Goal: Navigation & Orientation: Find specific page/section

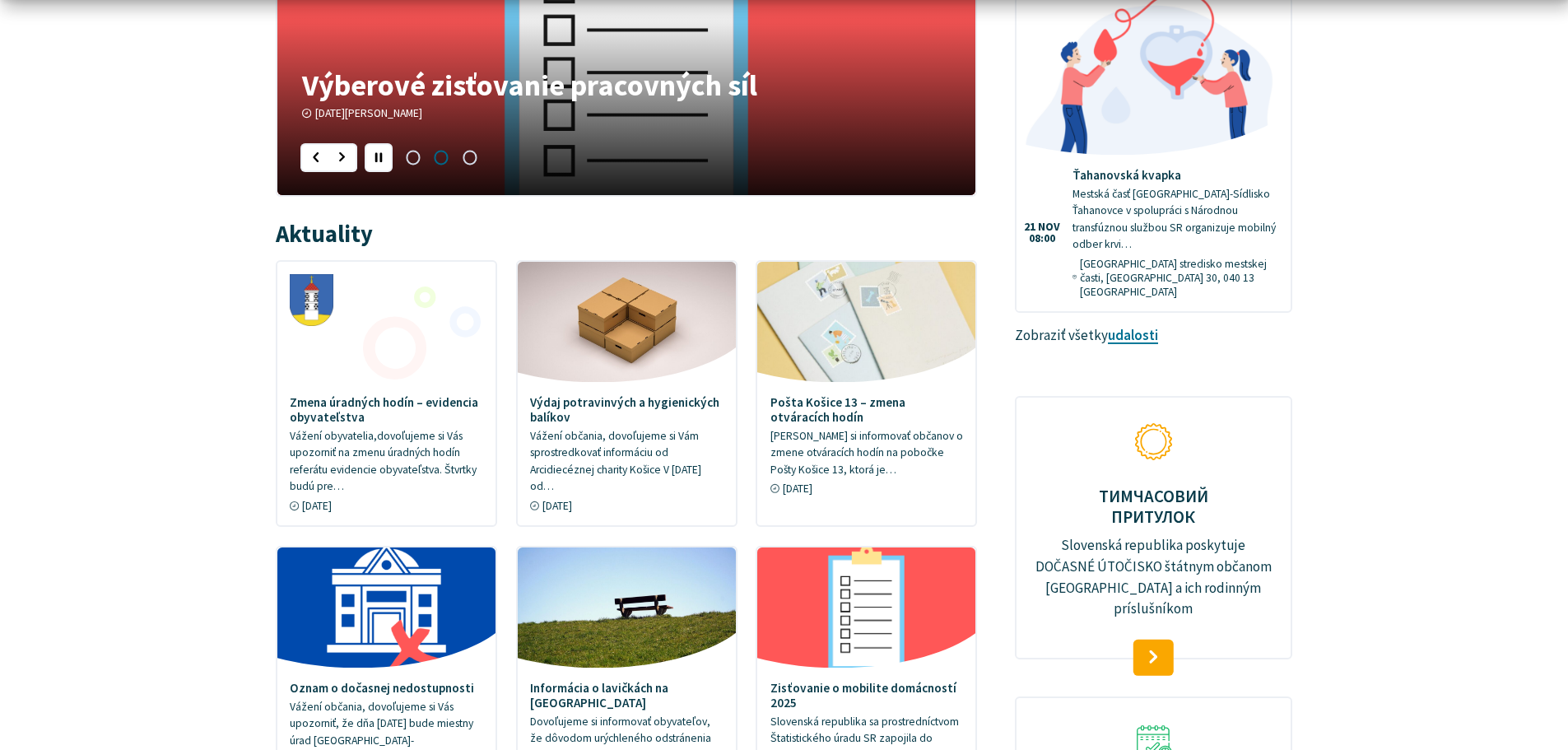
scroll to position [247, 0]
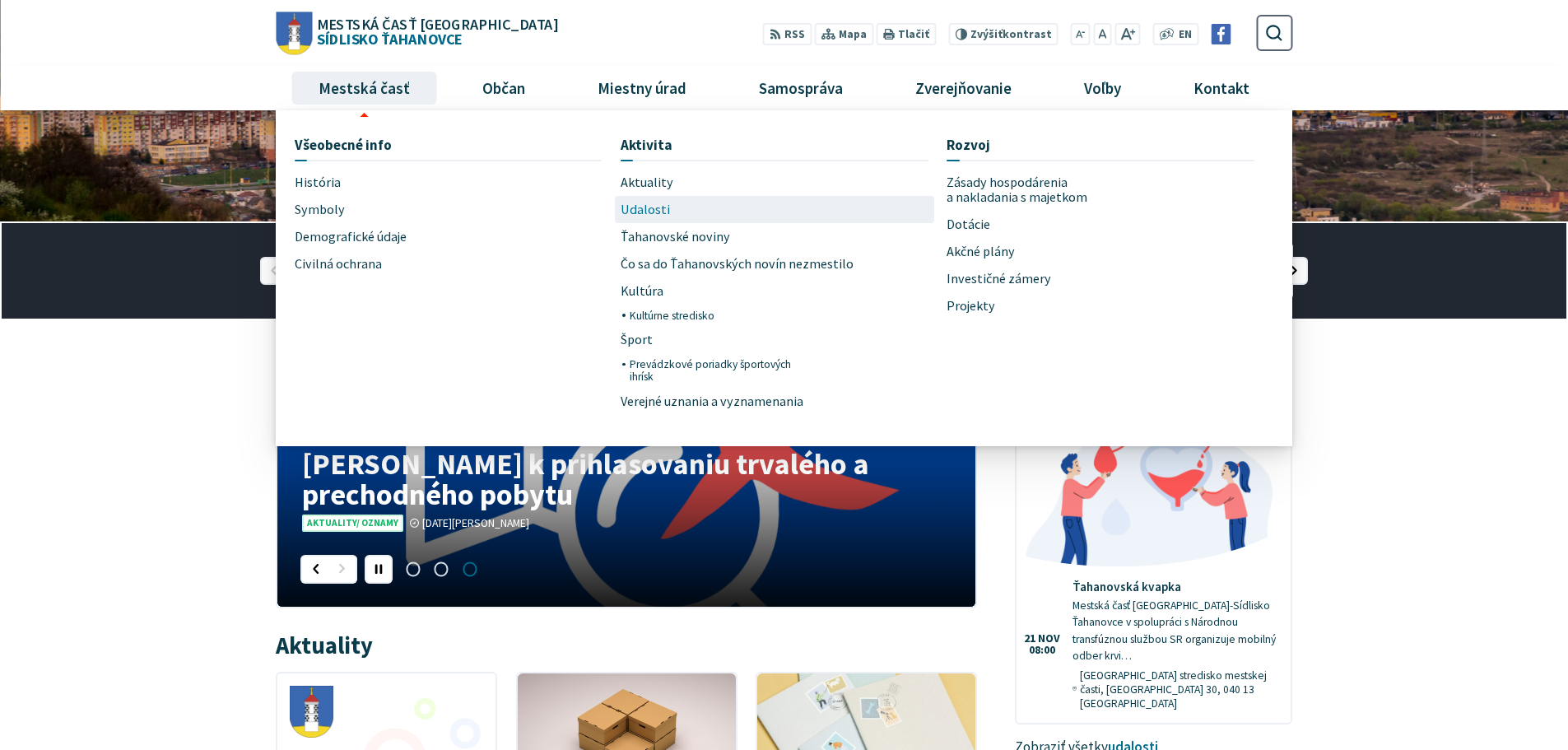
click at [639, 208] on span "Udalosti" at bounding box center [645, 209] width 50 height 27
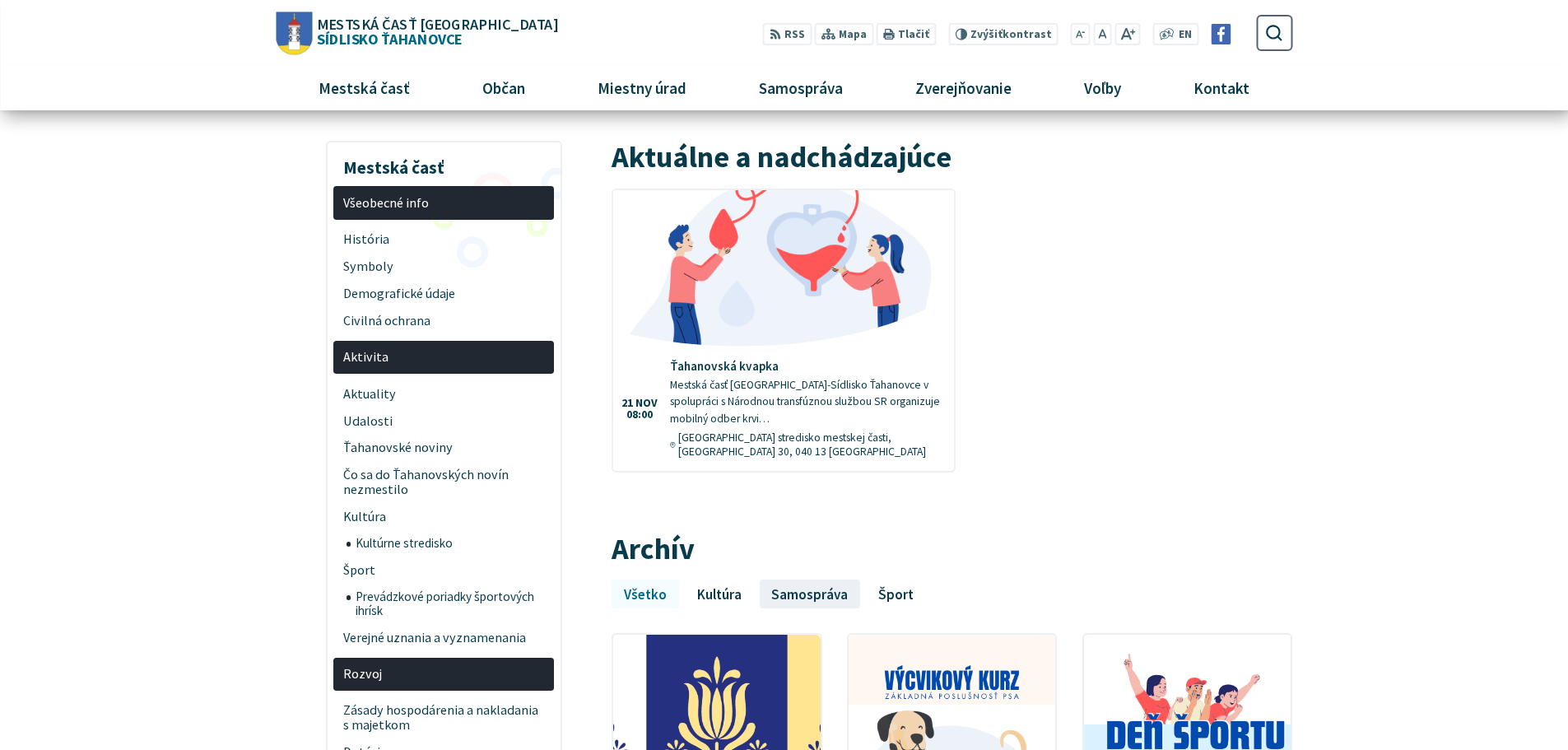
scroll to position [164, 0]
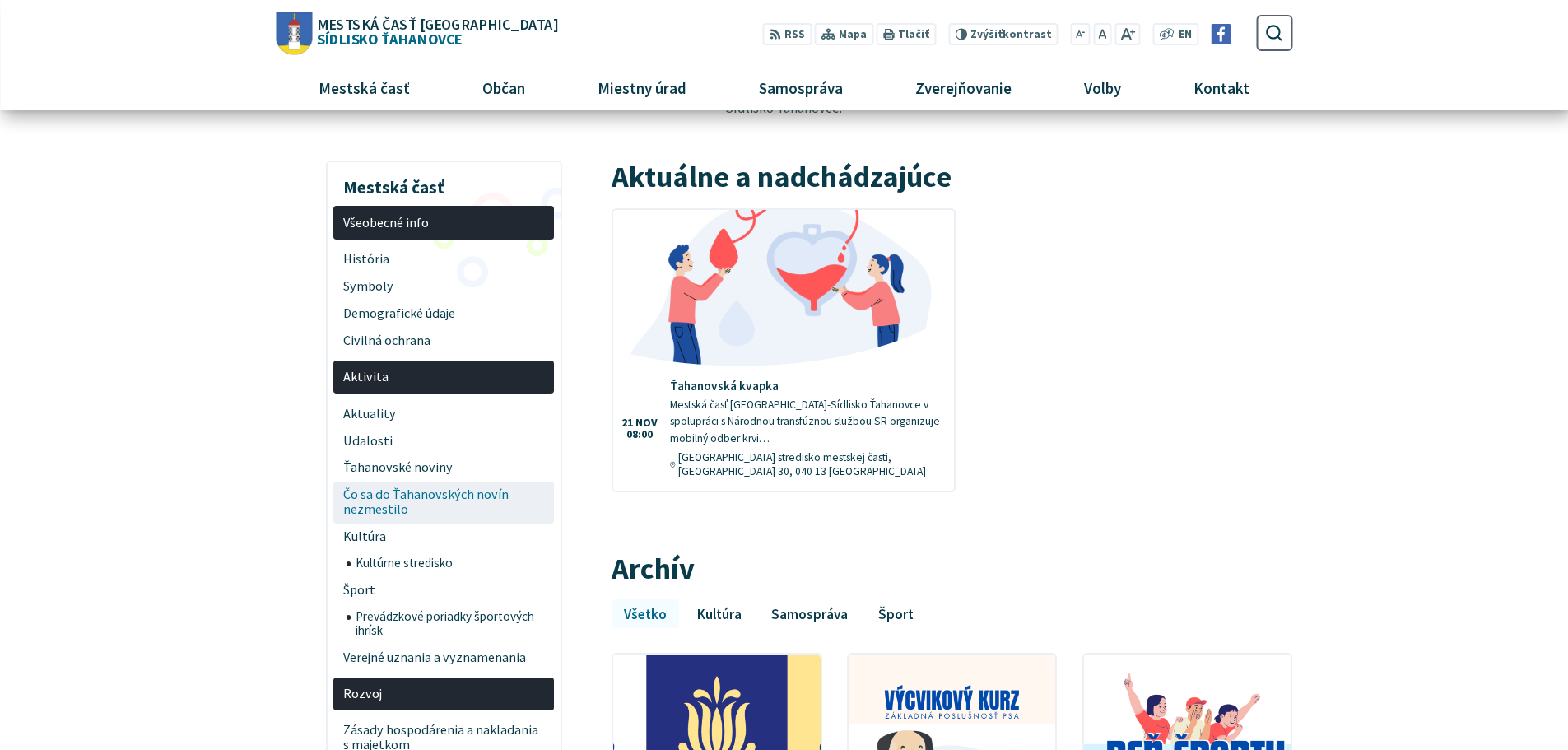
click at [366, 489] on span "Čo sa do Ťahanovských novín nezmestilo" at bounding box center [444, 502] width 202 height 42
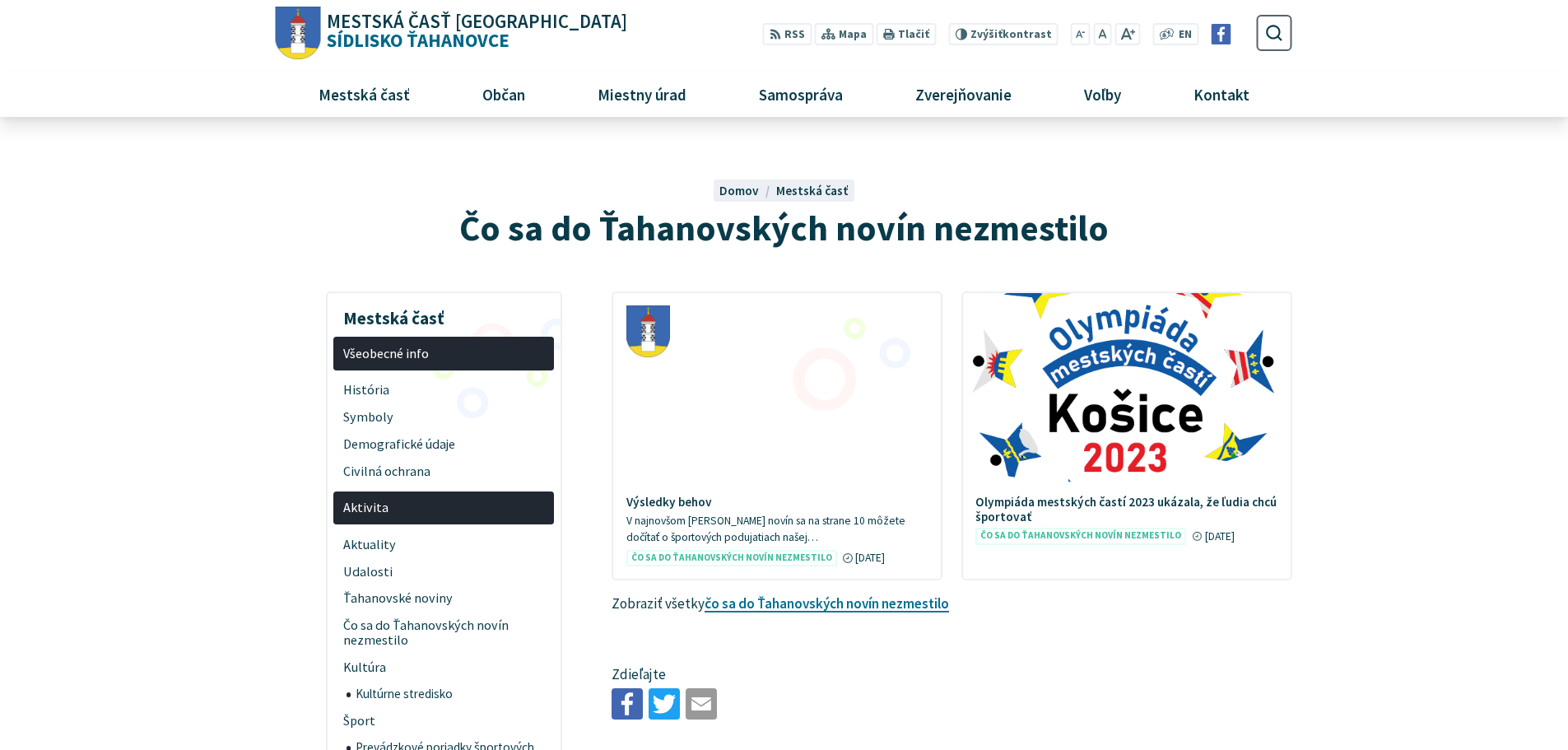
click at [403, 31] on span "Mestská časť Košice Sídlisko Ťahanovce" at bounding box center [475, 31] width 307 height 38
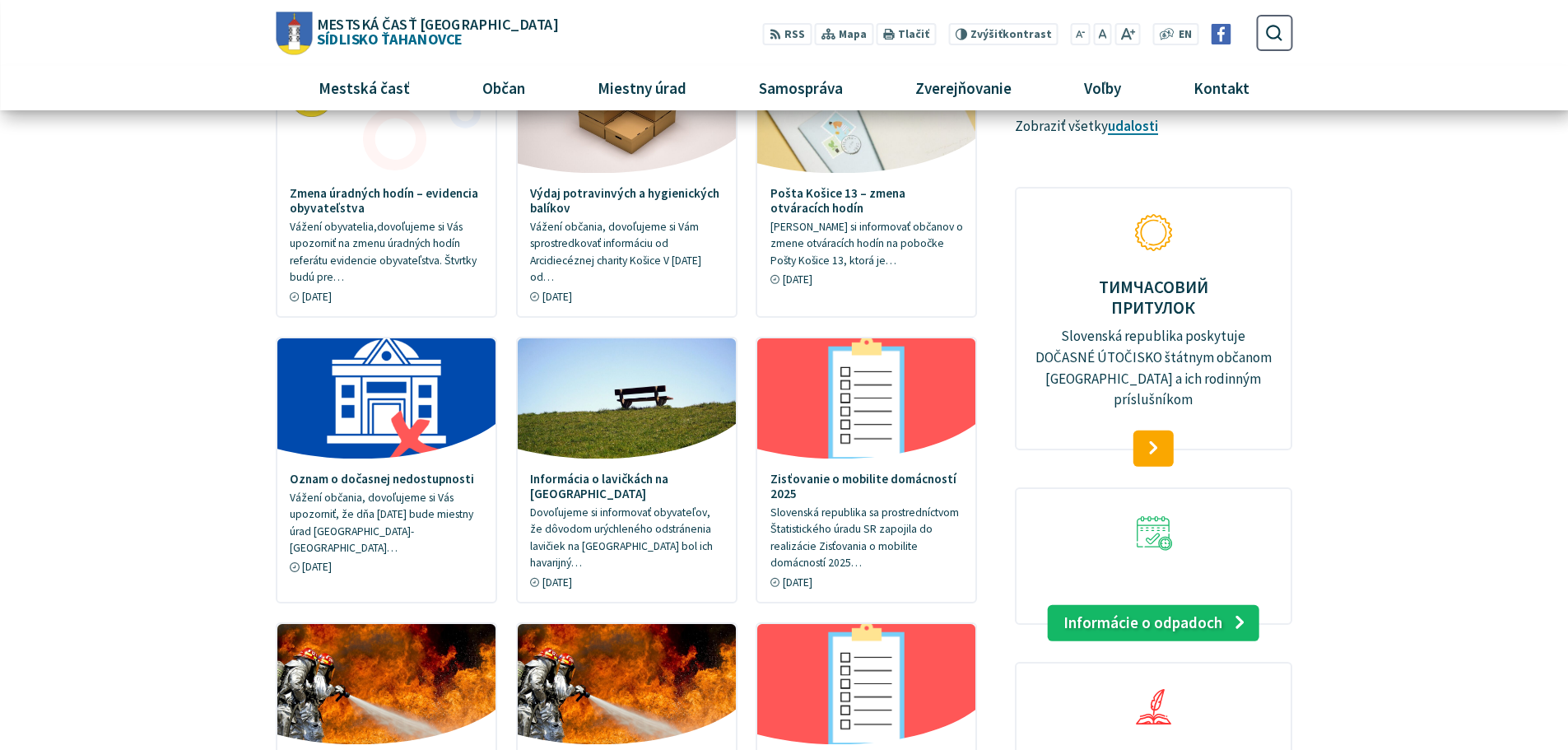
scroll to position [618, 0]
